Goal: Information Seeking & Learning: Learn about a topic

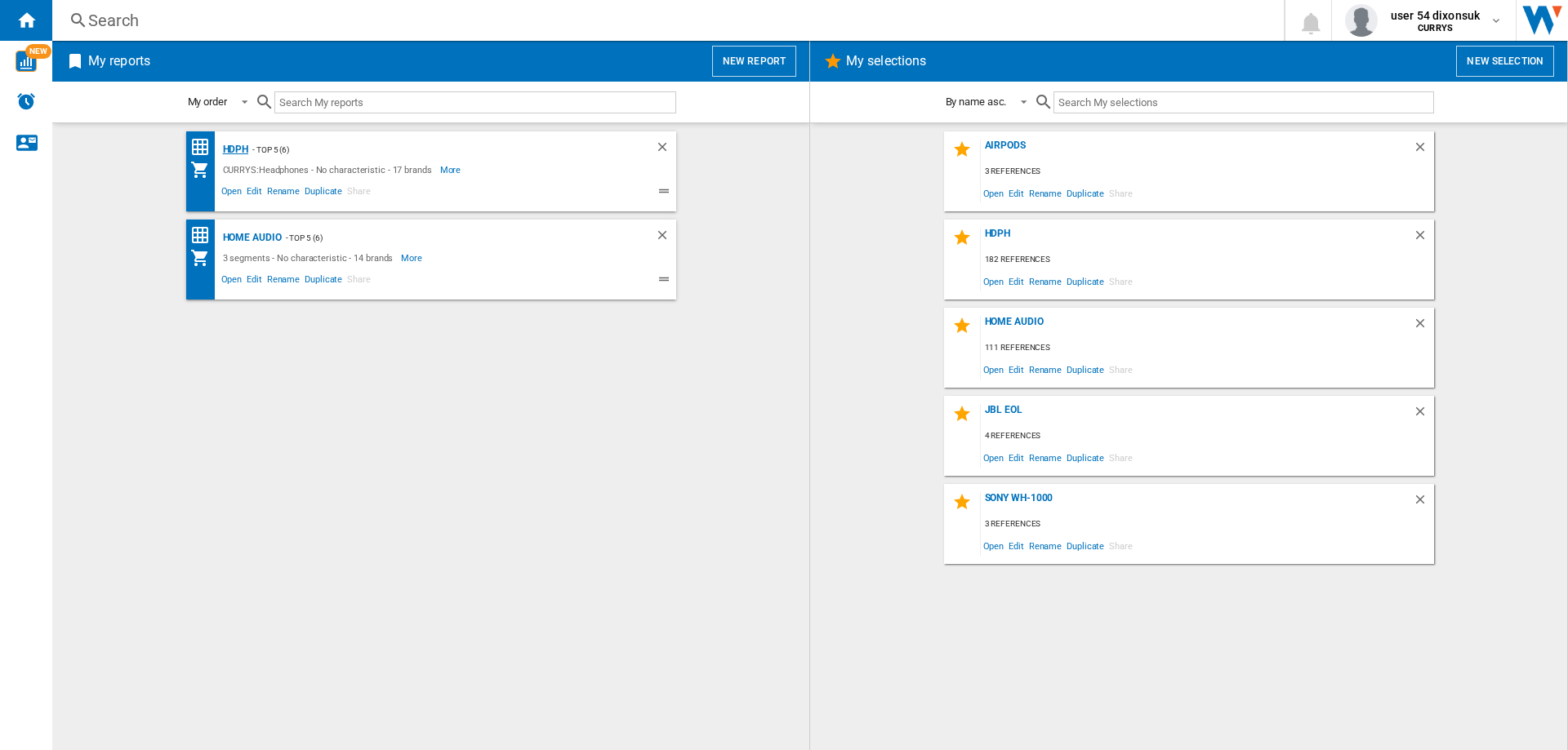
click at [242, 155] on div "HDPH" at bounding box center [234, 150] width 30 height 20
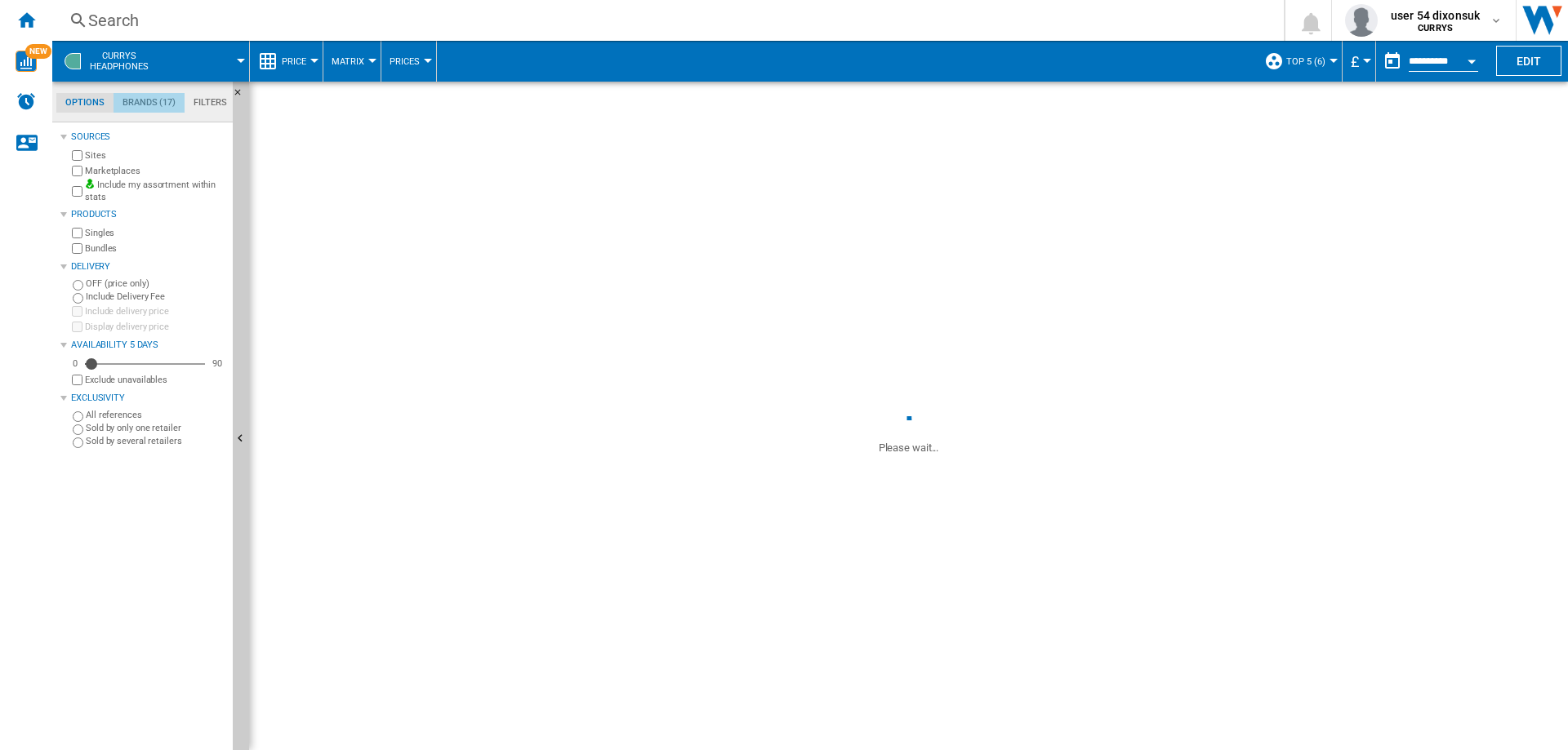
click at [156, 106] on md-tab-item "Brands (17)" at bounding box center [149, 102] width 71 height 20
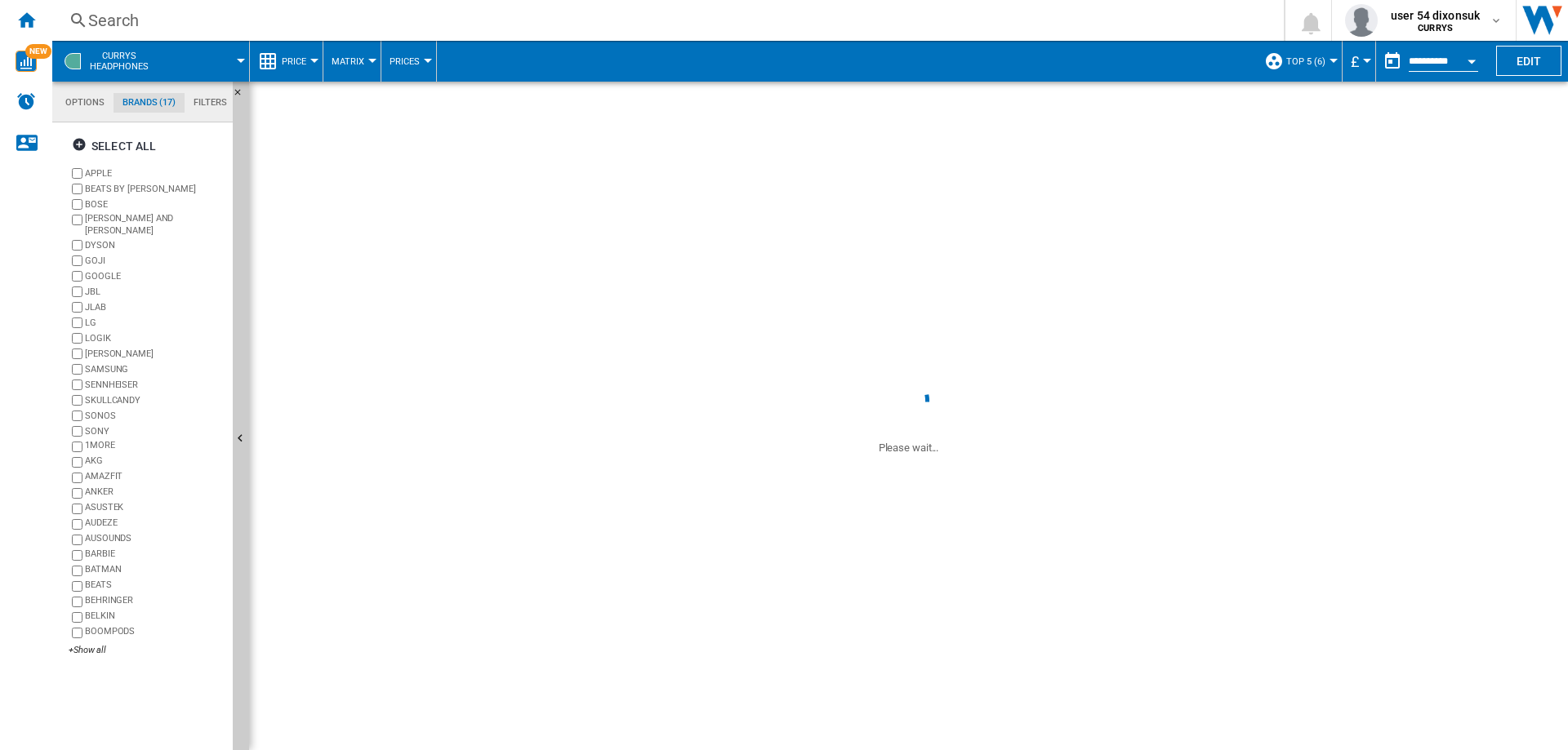
click at [98, 176] on label "APPLE" at bounding box center [155, 173] width 142 height 12
click at [98, 183] on label "BEATS BY [PERSON_NAME]" at bounding box center [155, 188] width 142 height 12
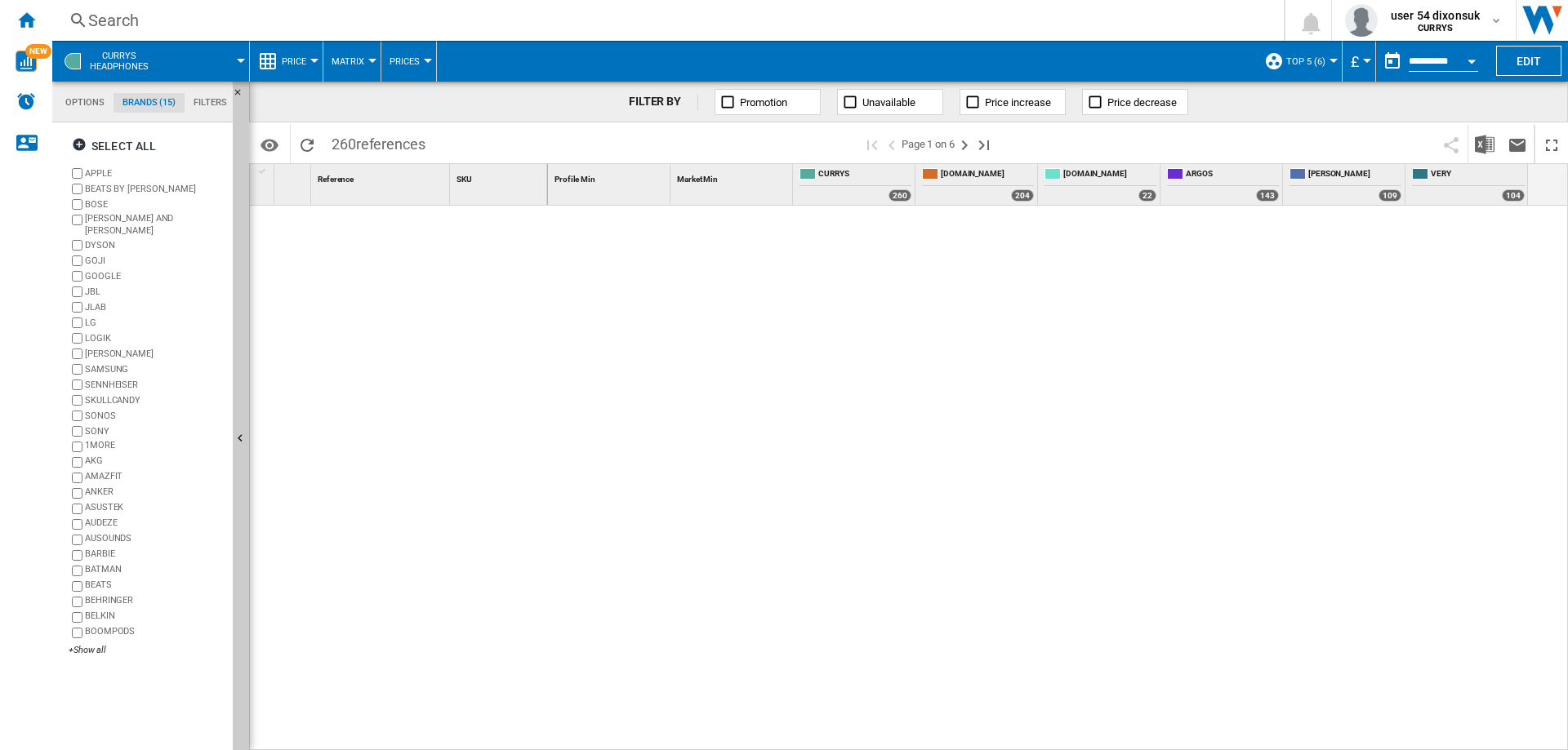
click at [99, 201] on label "BOSE" at bounding box center [155, 204] width 142 height 12
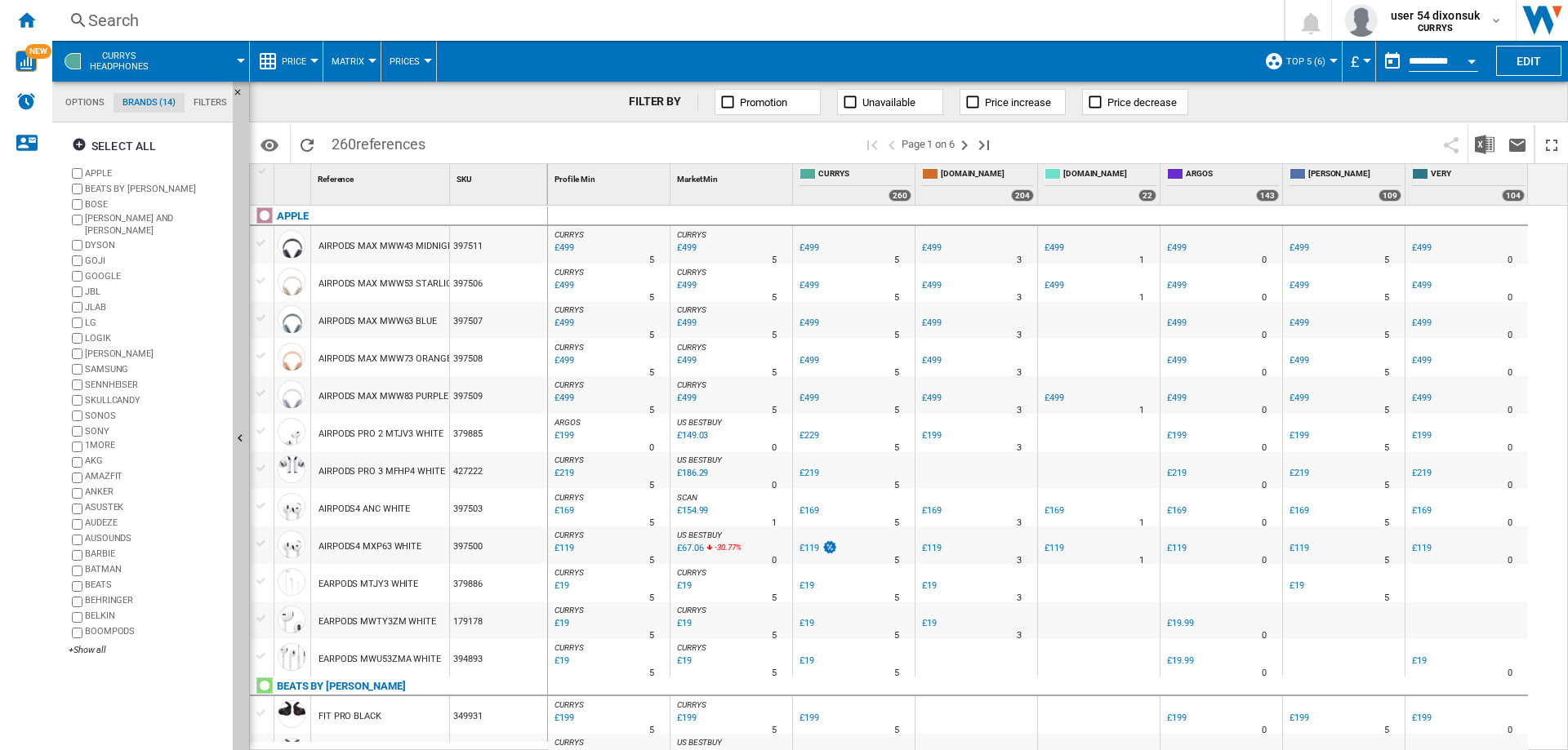
click at [102, 216] on label "[PERSON_NAME] AND [PERSON_NAME]" at bounding box center [155, 224] width 142 height 25
click at [100, 239] on label "DYSON" at bounding box center [155, 245] width 142 height 12
click at [100, 255] on label "GOJI" at bounding box center [155, 261] width 142 height 12
click at [100, 270] on label "GOOGLE" at bounding box center [155, 275] width 142 height 12
click at [95, 288] on label "JBL" at bounding box center [147, 291] width 157 height 16
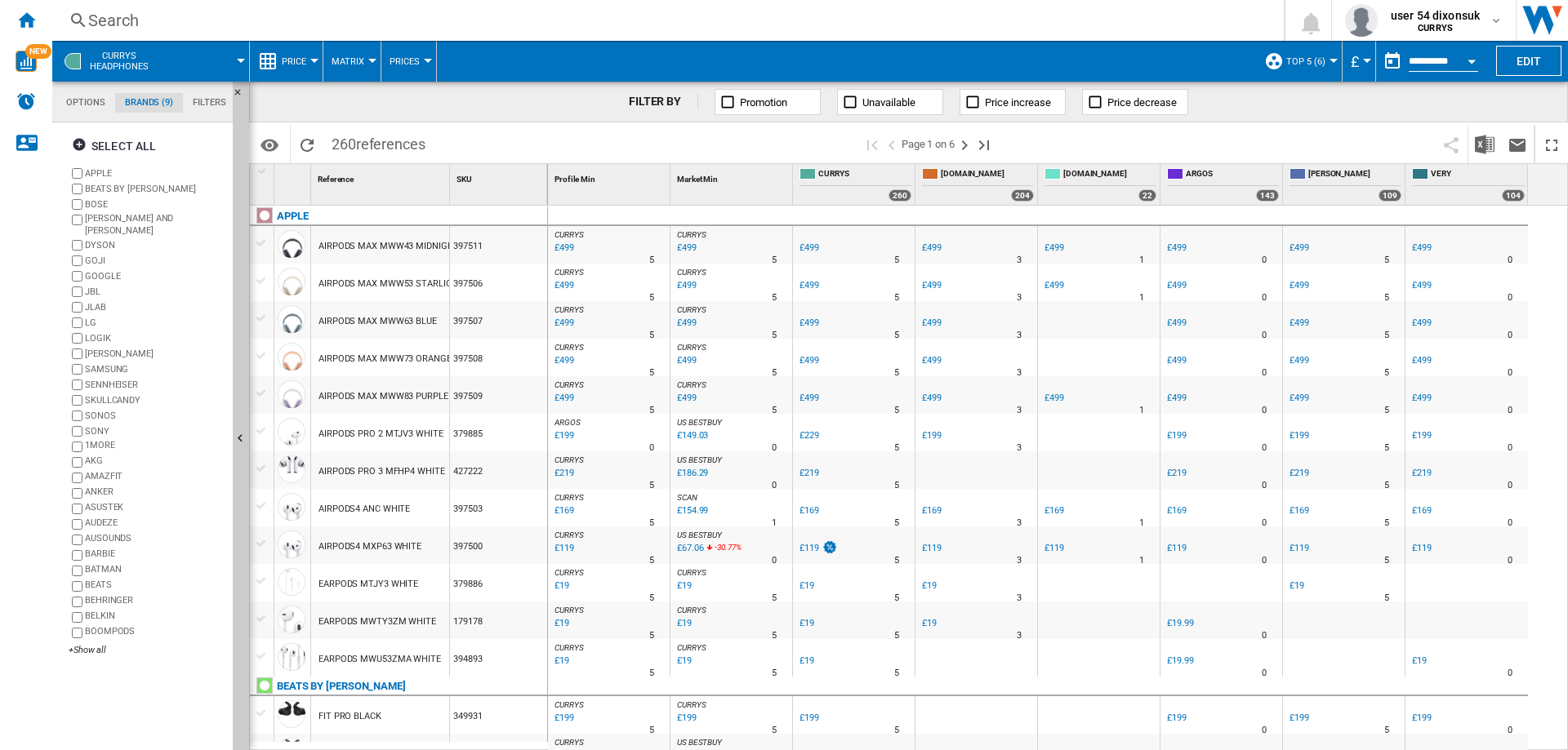
click at [95, 301] on label "JLAB" at bounding box center [155, 307] width 142 height 12
click at [94, 316] on label "LG" at bounding box center [155, 322] width 142 height 12
click at [94, 332] on label "LOGIK" at bounding box center [155, 338] width 142 height 12
click at [96, 348] on label "[PERSON_NAME]" at bounding box center [155, 354] width 142 height 12
click at [100, 361] on label "SAMSUNG" at bounding box center [147, 368] width 157 height 16
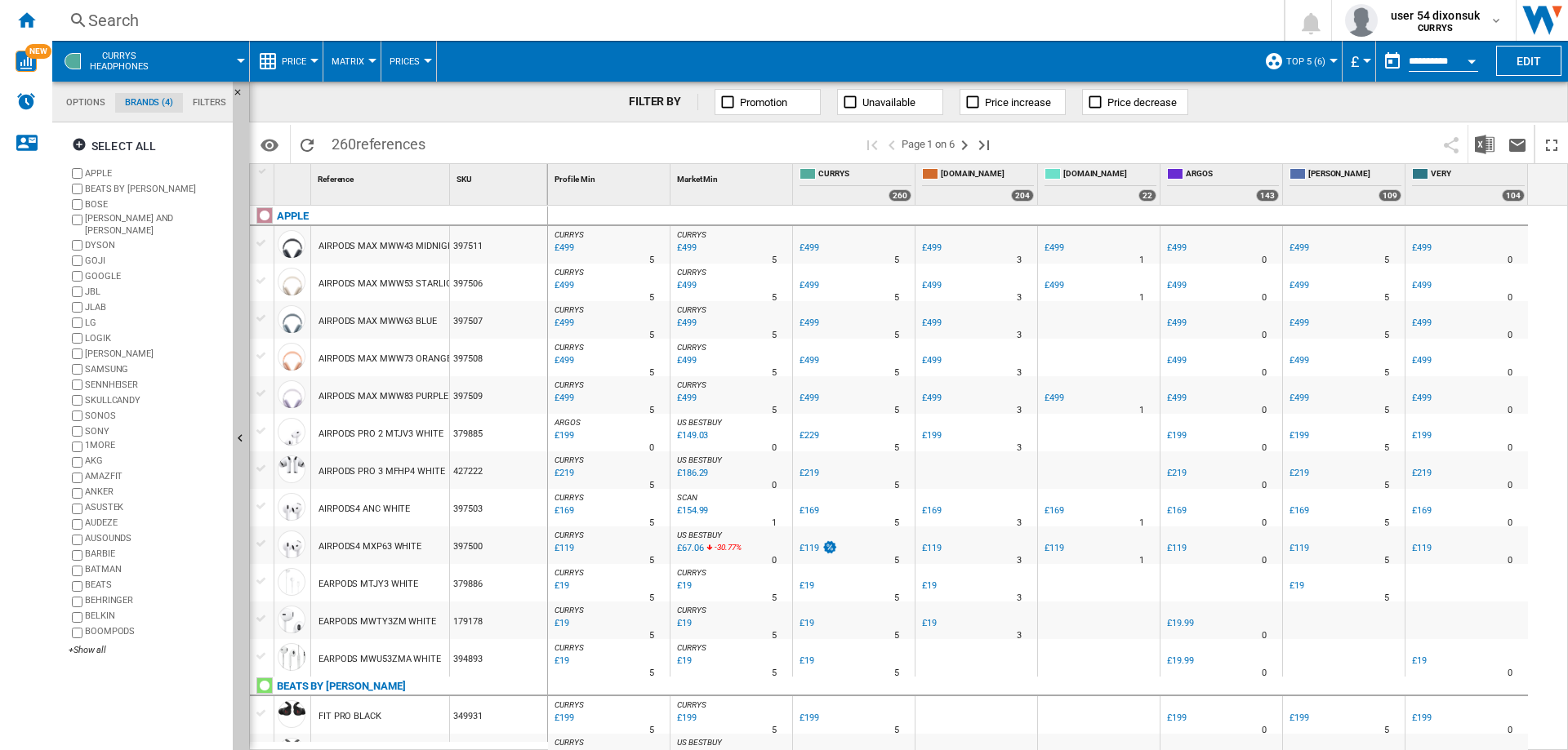
click at [102, 379] on label "SENNHEISER" at bounding box center [155, 384] width 142 height 12
click at [101, 395] on label "SKULLCANDY" at bounding box center [155, 400] width 142 height 12
click at [101, 409] on label "SONOS" at bounding box center [155, 415] width 142 height 12
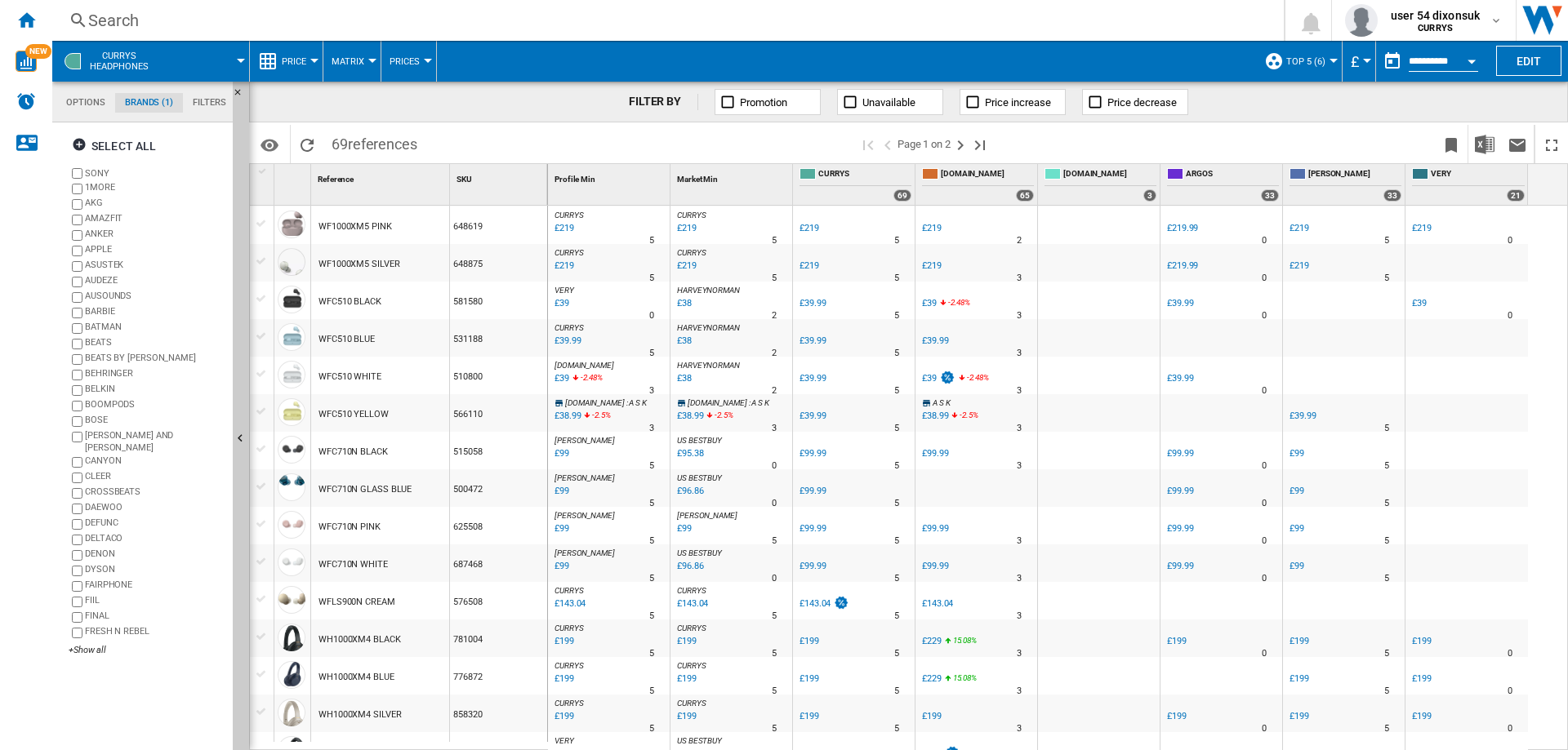
scroll to position [1357, 0]
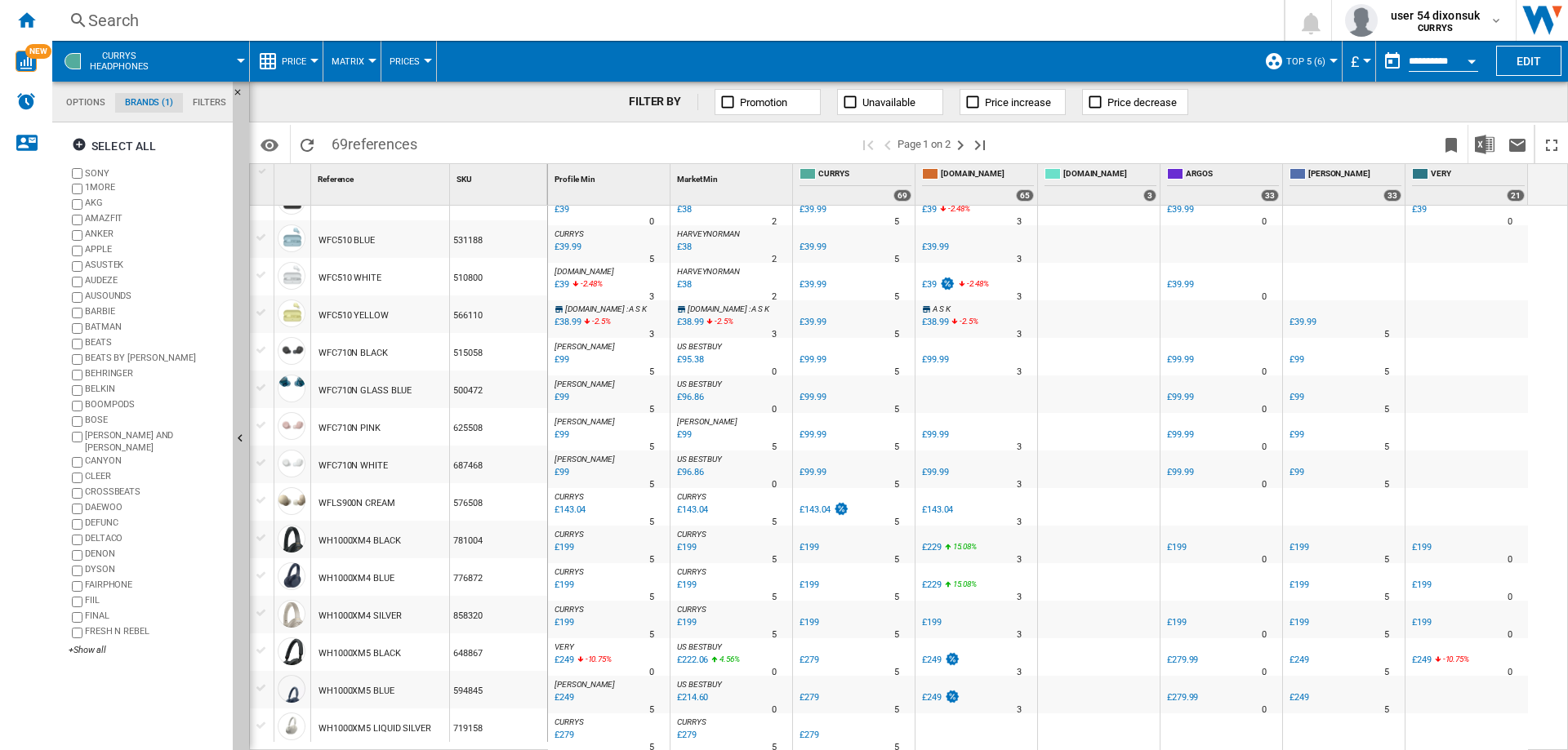
click at [926, 547] on div "£229" at bounding box center [931, 546] width 20 height 10
click at [1317, 64] on span "Top 5 (6)" at bounding box center [1305, 61] width 39 height 10
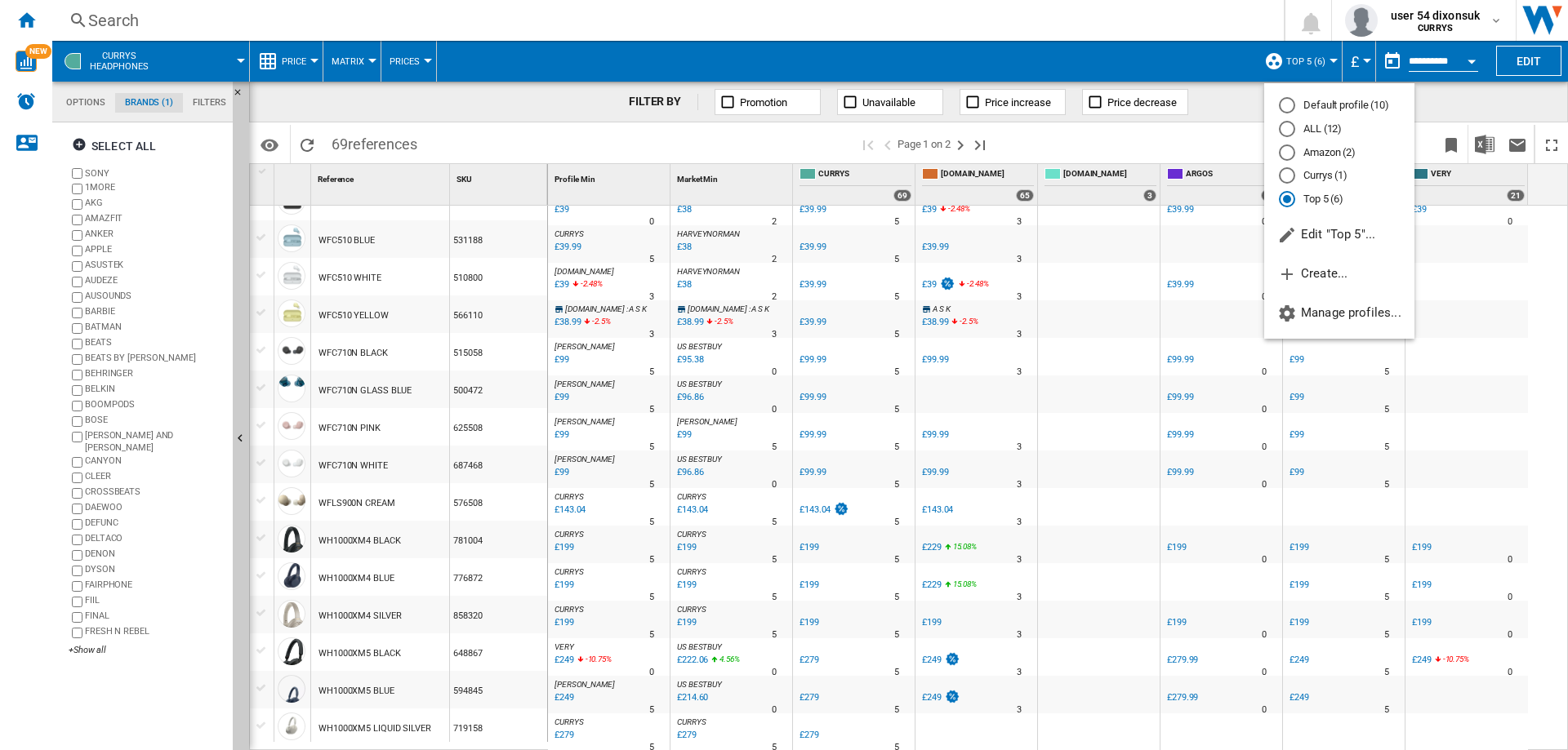
click at [1166, 54] on md-backdrop at bounding box center [784, 375] width 1568 height 750
